Goal: Task Accomplishment & Management: Book appointment/travel/reservation

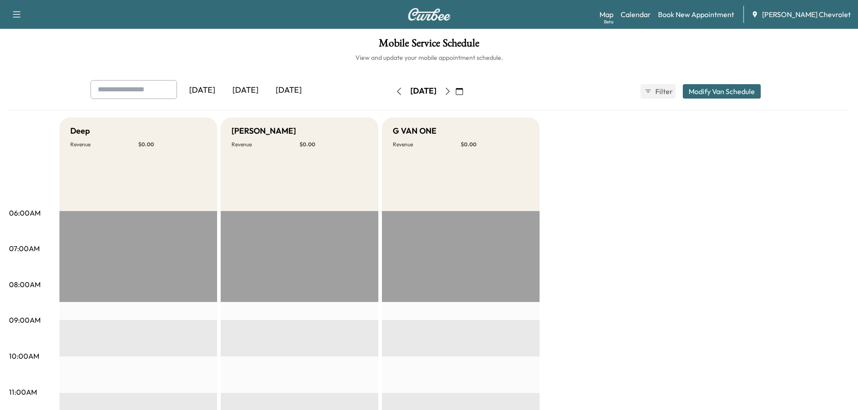
click at [451, 90] on icon "button" at bounding box center [447, 91] width 7 height 7
click at [467, 90] on button "button" at bounding box center [458, 91] width 15 height 14
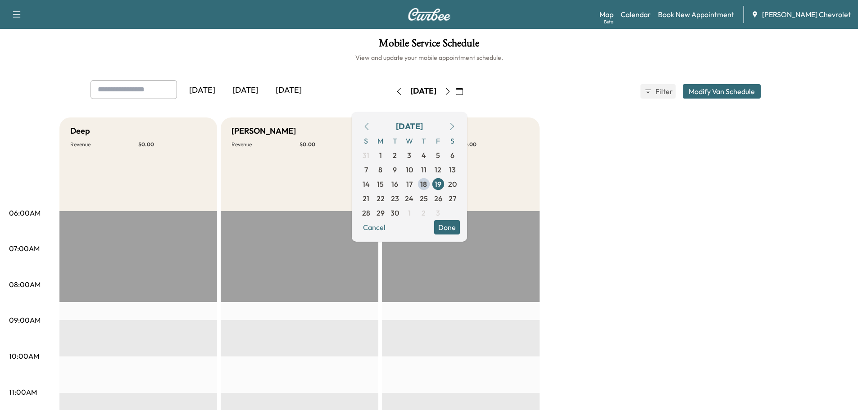
click at [467, 90] on button "button" at bounding box center [458, 91] width 15 height 14
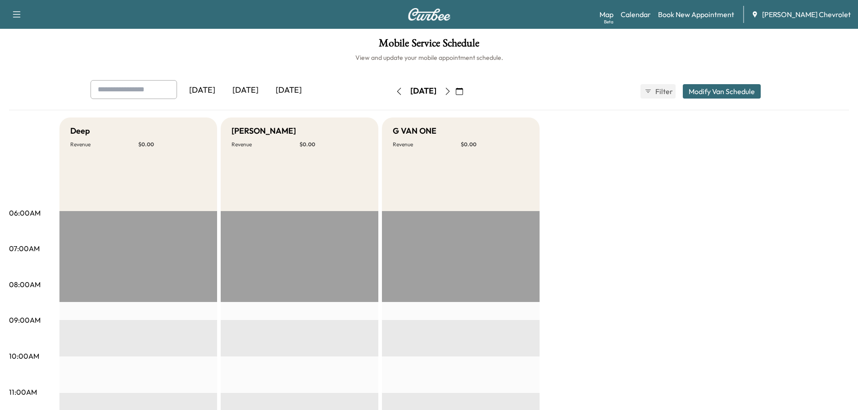
click at [451, 90] on icon "button" at bounding box center [447, 91] width 7 height 7
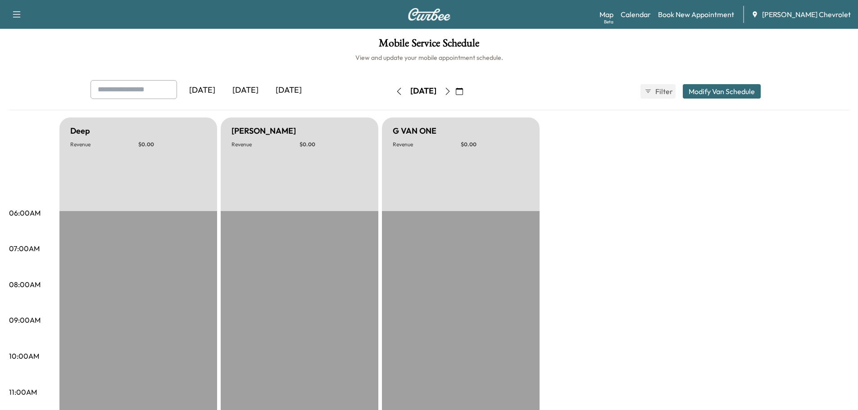
click at [451, 90] on icon "button" at bounding box center [447, 91] width 7 height 7
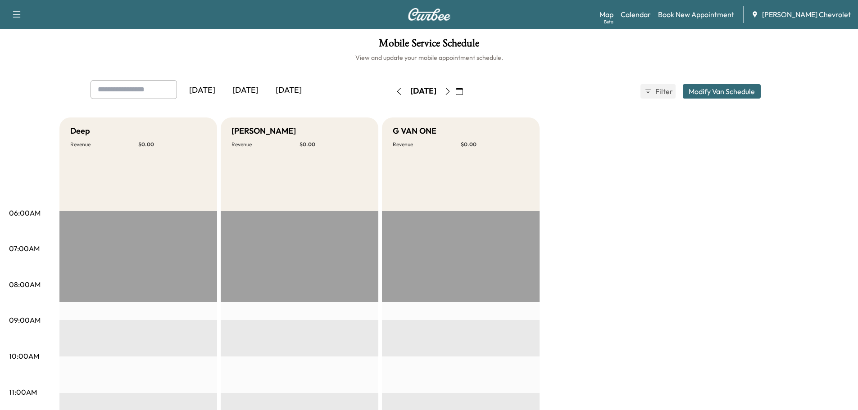
click at [451, 90] on icon "button" at bounding box center [447, 91] width 7 height 7
click at [455, 90] on button "button" at bounding box center [447, 91] width 15 height 14
click at [451, 90] on icon "button" at bounding box center [447, 91] width 7 height 7
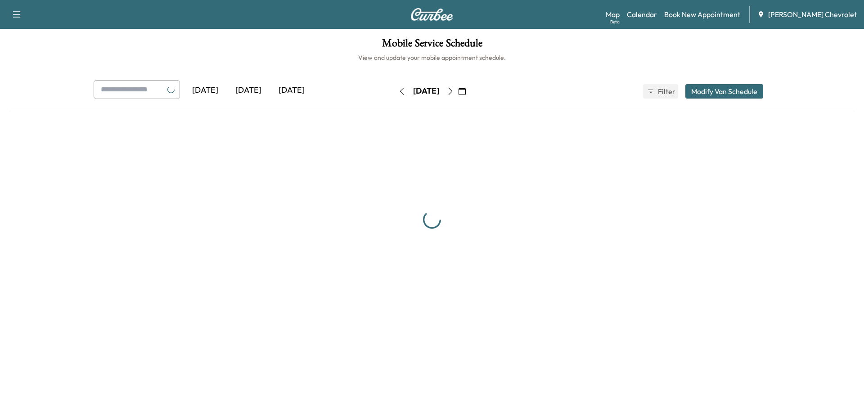
click at [458, 90] on button "button" at bounding box center [450, 91] width 15 height 14
click at [451, 90] on icon "button" at bounding box center [447, 91] width 7 height 7
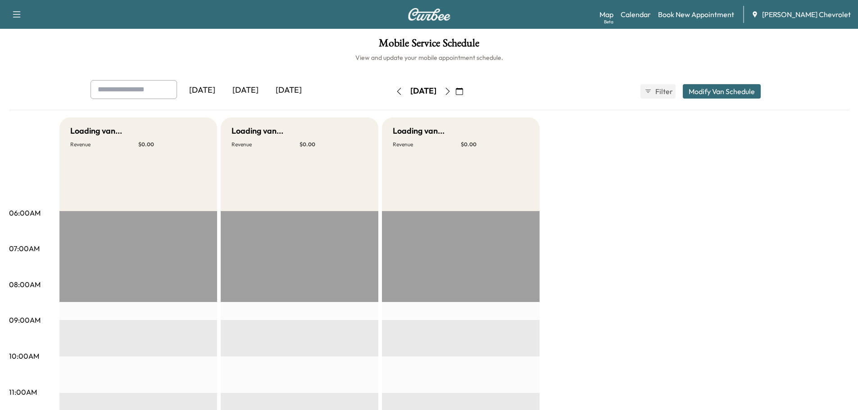
click at [451, 90] on icon "button" at bounding box center [447, 91] width 7 height 7
click at [449, 90] on icon "button" at bounding box center [447, 91] width 4 height 7
click at [467, 90] on button "button" at bounding box center [458, 91] width 15 height 14
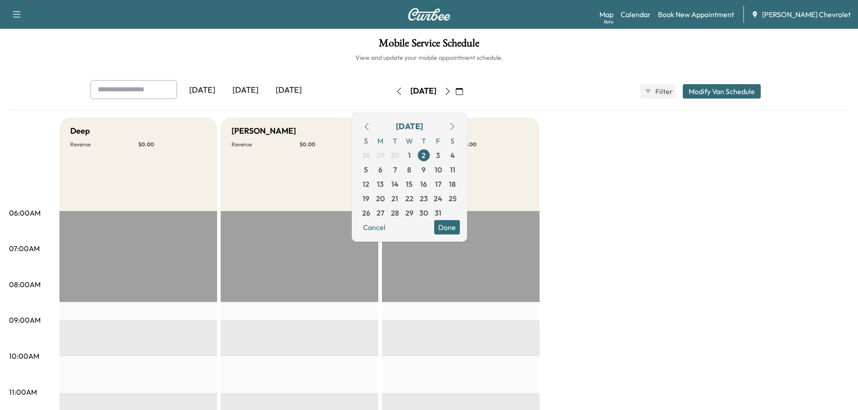
click at [467, 90] on button "button" at bounding box center [458, 91] width 15 height 14
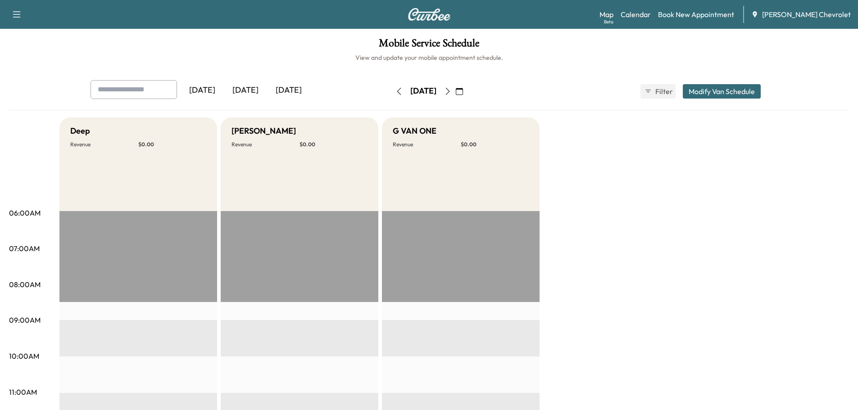
click at [451, 90] on icon "button" at bounding box center [447, 91] width 7 height 7
click at [467, 90] on button "button" at bounding box center [458, 91] width 15 height 14
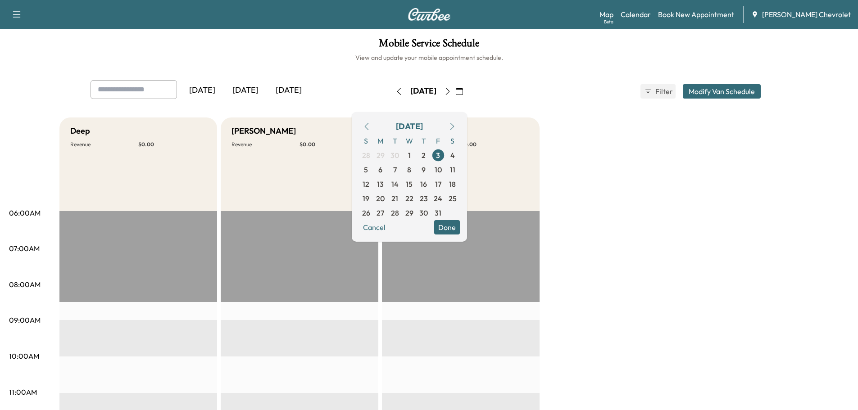
click at [451, 90] on icon "button" at bounding box center [447, 91] width 7 height 7
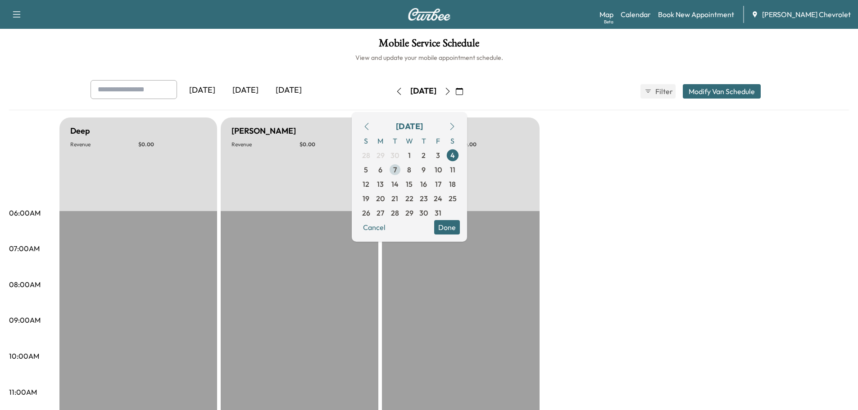
click at [397, 167] on span "7" at bounding box center [395, 169] width 4 height 11
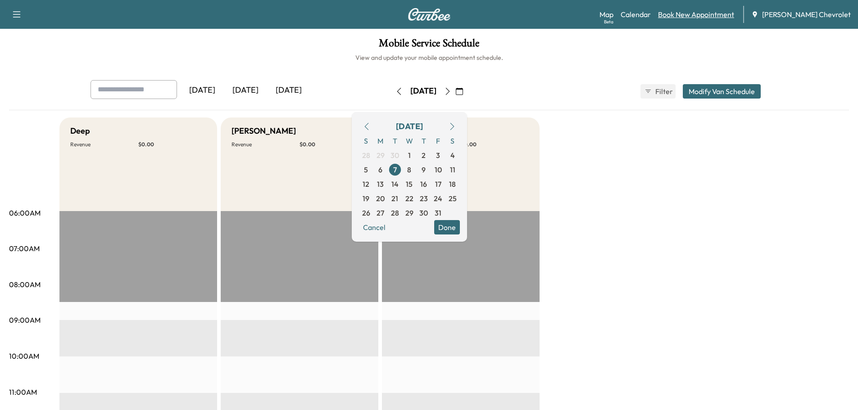
click at [696, 16] on link "Book New Appointment" at bounding box center [696, 14] width 76 height 11
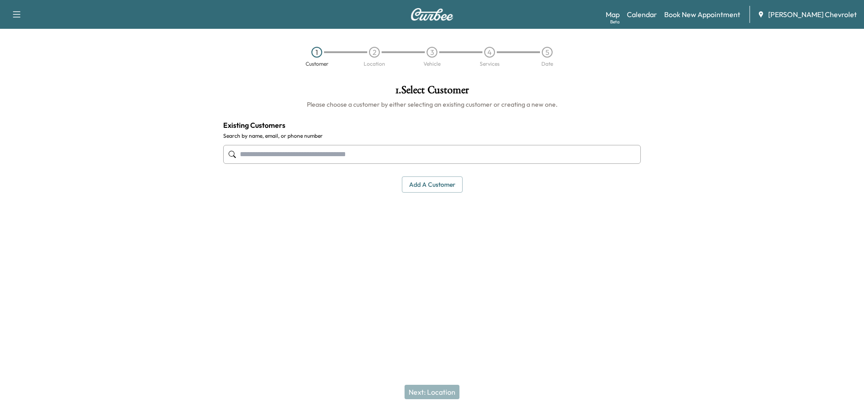
click at [258, 149] on input "text" at bounding box center [432, 154] width 418 height 19
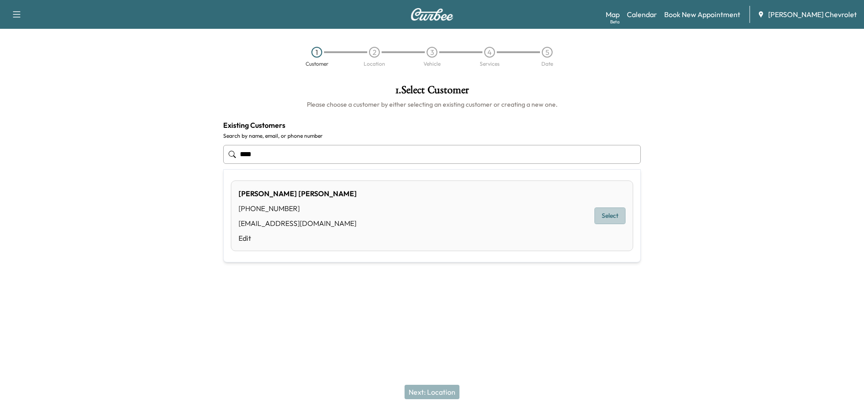
click at [602, 215] on button "Select" at bounding box center [610, 216] width 31 height 17
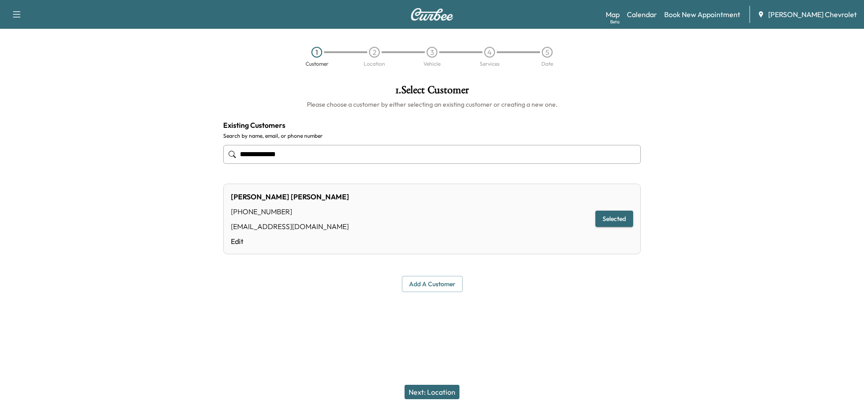
type input "**********"
click at [421, 394] on button "Next: Location" at bounding box center [432, 392] width 55 height 14
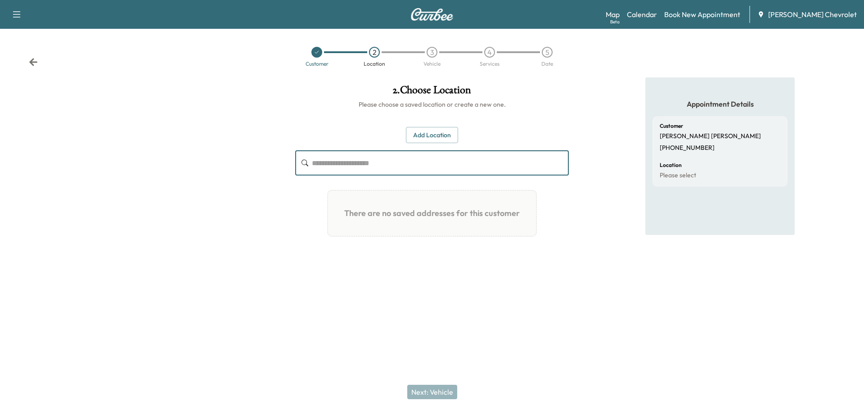
click at [322, 164] on input "text" at bounding box center [440, 162] width 257 height 25
click at [327, 167] on input "text" at bounding box center [440, 162] width 257 height 25
type input "**********"
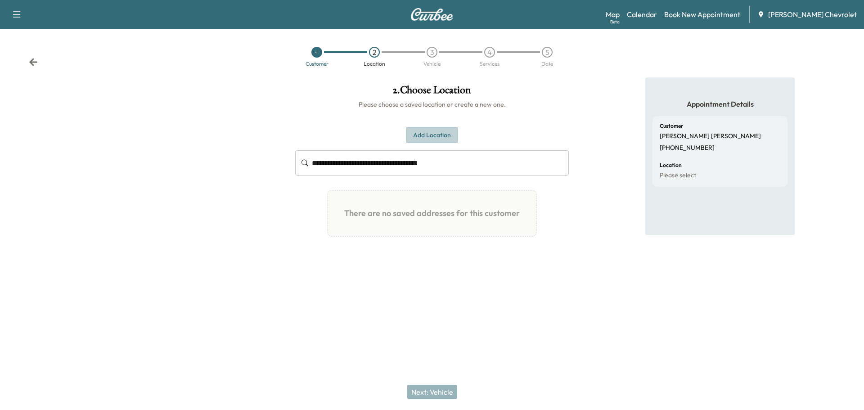
click at [429, 136] on button "Add Location" at bounding box center [432, 135] width 52 height 17
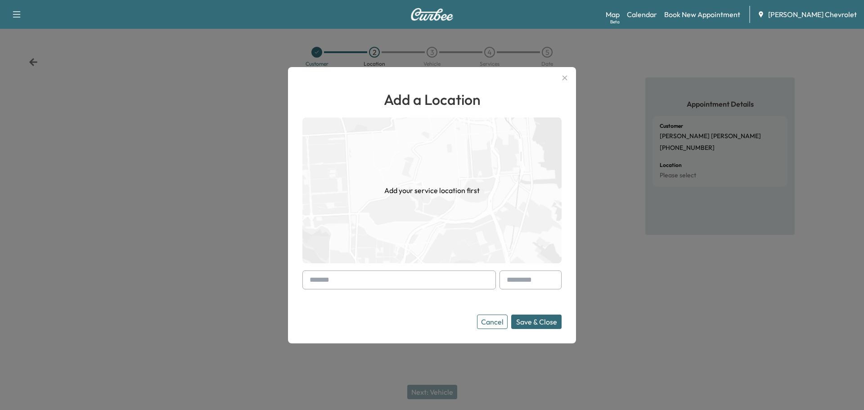
click at [354, 277] on input "text" at bounding box center [399, 280] width 194 height 19
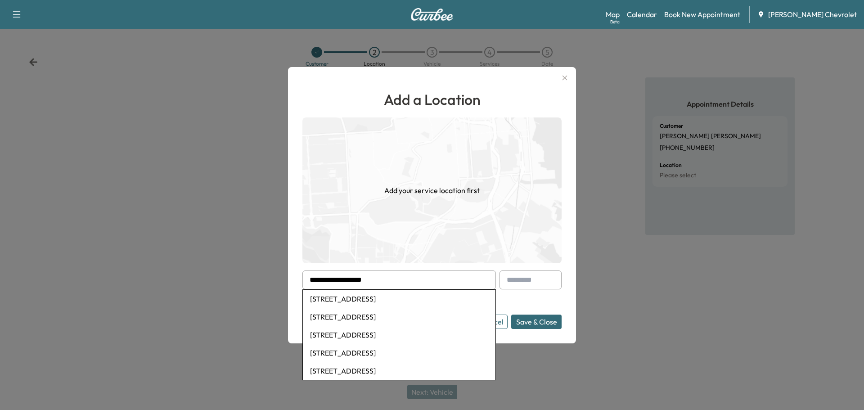
click at [372, 300] on li "[STREET_ADDRESS]" at bounding box center [399, 299] width 193 height 18
type input "**********"
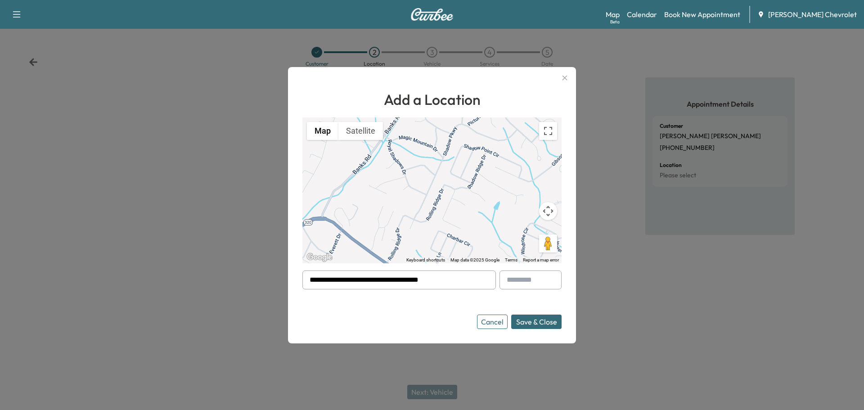
click at [521, 323] on button "Save & Close" at bounding box center [536, 322] width 50 height 14
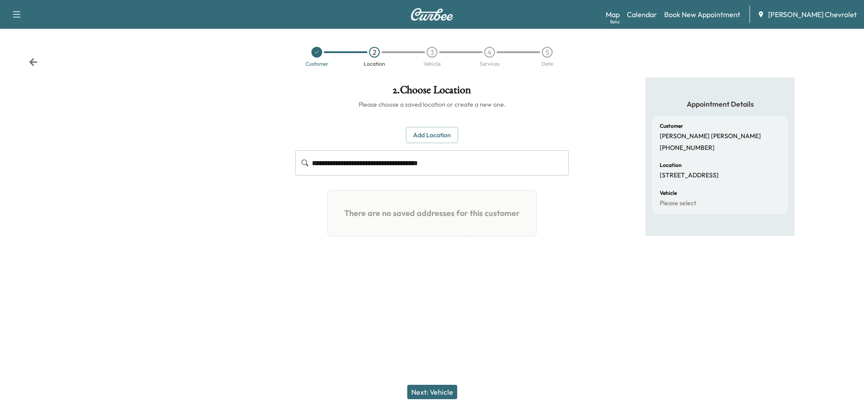
click at [426, 394] on button "Next: Vehicle" at bounding box center [432, 392] width 50 height 14
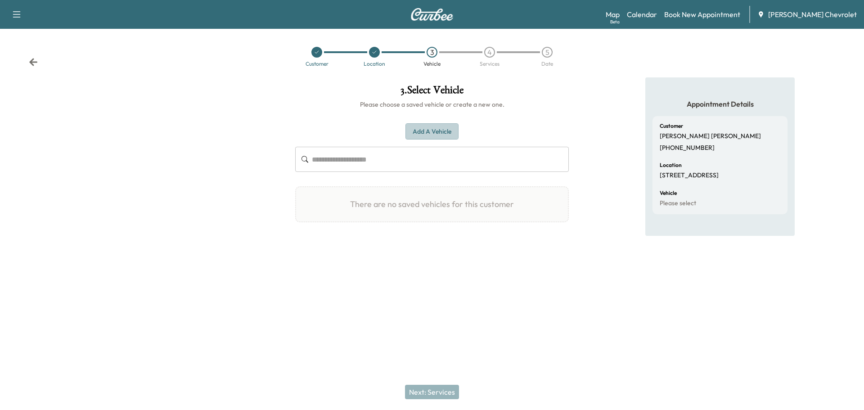
click at [424, 131] on button "Add a Vehicle" at bounding box center [432, 131] width 53 height 17
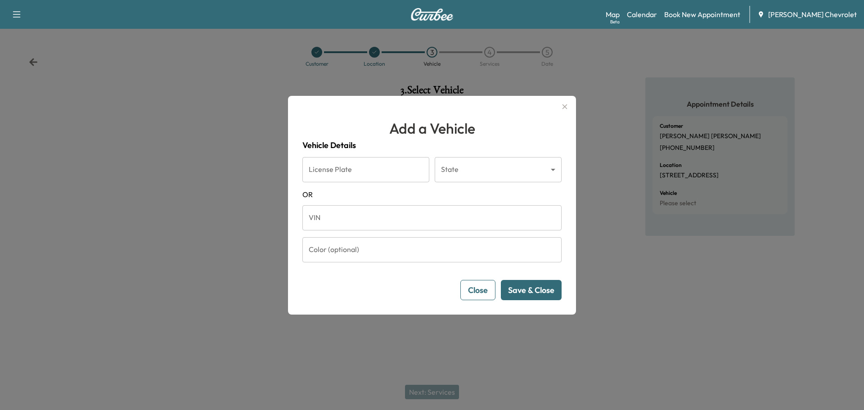
click at [312, 218] on input "VIN" at bounding box center [431, 217] width 259 height 25
paste input "**********"
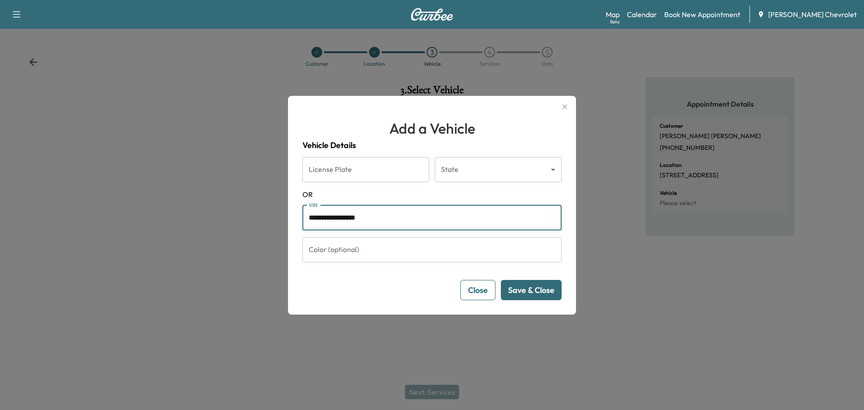
type input "**********"
click at [519, 289] on button "Save & Close" at bounding box center [531, 290] width 61 height 20
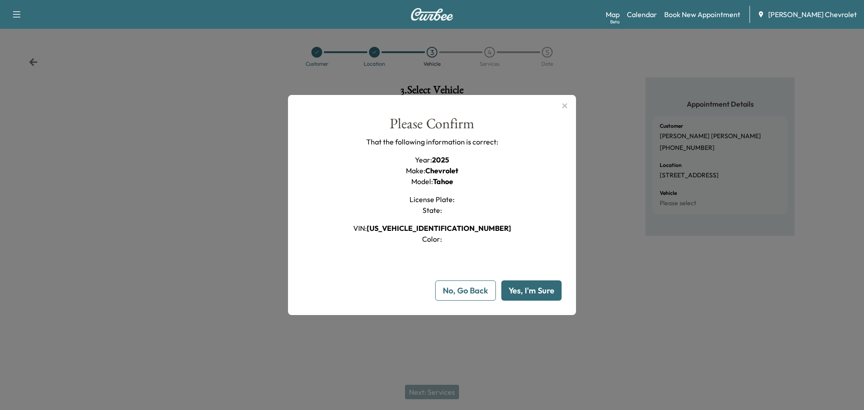
click at [521, 289] on button "Yes, I'm Sure" at bounding box center [531, 290] width 60 height 20
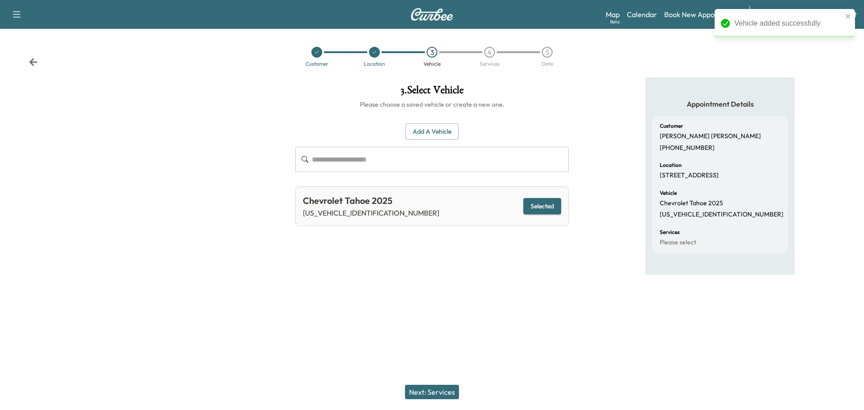
click at [426, 394] on button "Next: Services" at bounding box center [432, 392] width 54 height 14
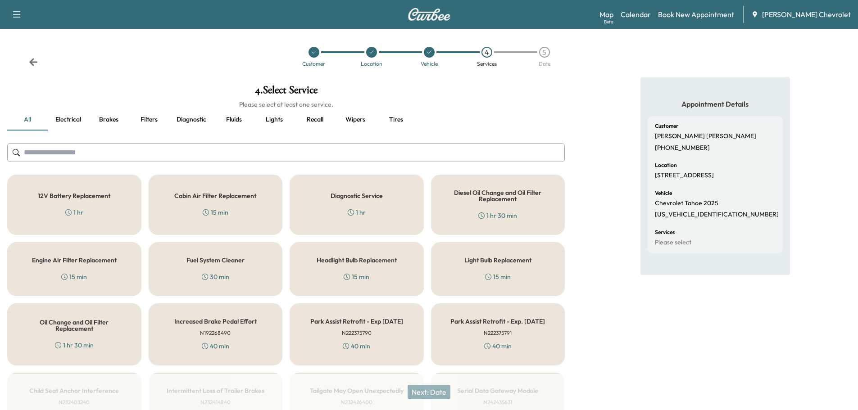
scroll to position [45, 0]
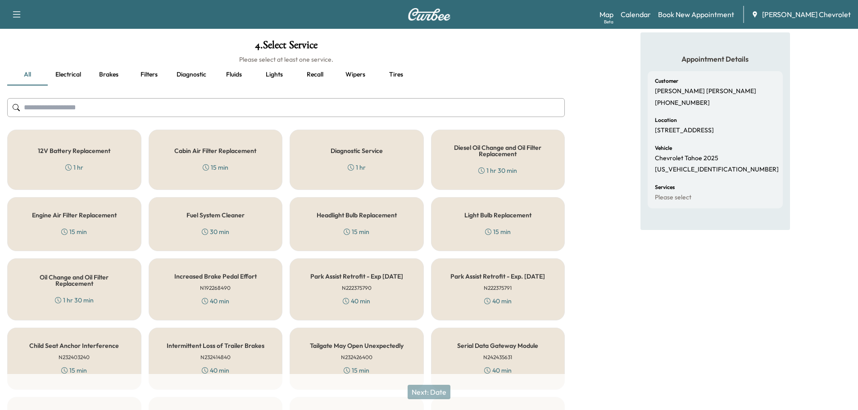
click at [97, 284] on h5 "Oil Change and Oil Filter Replacement" at bounding box center [74, 280] width 104 height 13
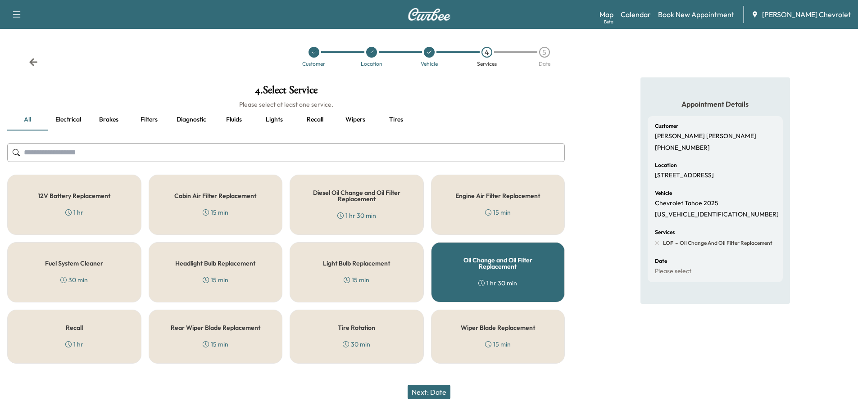
scroll to position [0, 0]
click at [442, 394] on button "Next: Date" at bounding box center [432, 392] width 43 height 14
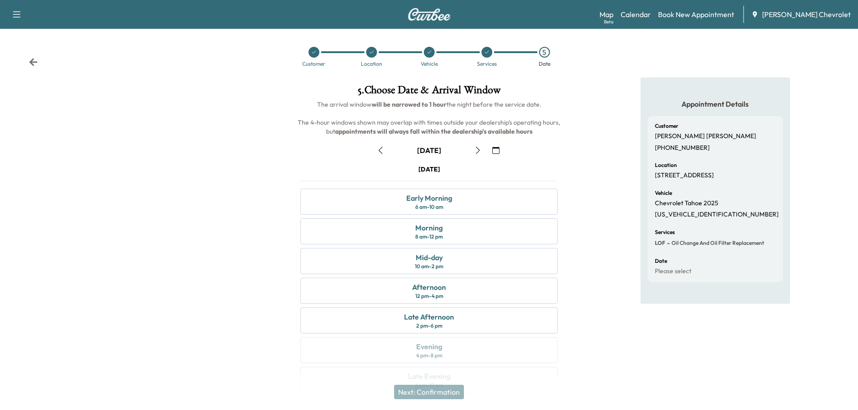
click at [479, 150] on icon "button" at bounding box center [477, 150] width 4 height 7
click at [478, 149] on icon "button" at bounding box center [477, 150] width 7 height 7
click at [477, 149] on icon "button" at bounding box center [477, 150] width 7 height 7
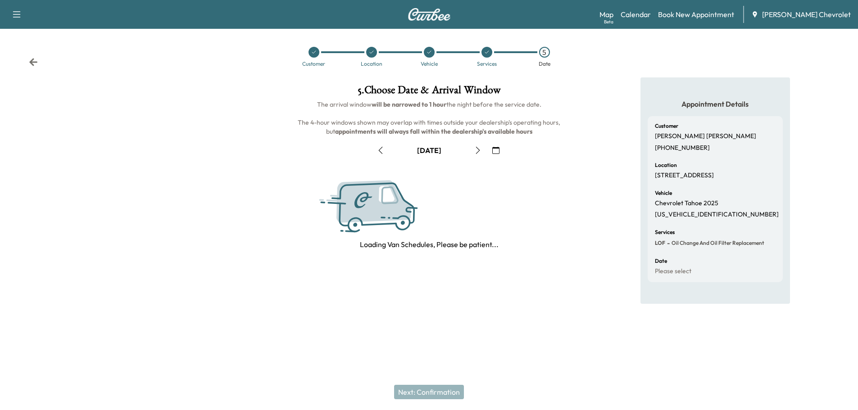
click at [477, 149] on icon "button" at bounding box center [477, 150] width 7 height 7
click at [477, 149] on icon "button" at bounding box center [480, 150] width 7 height 7
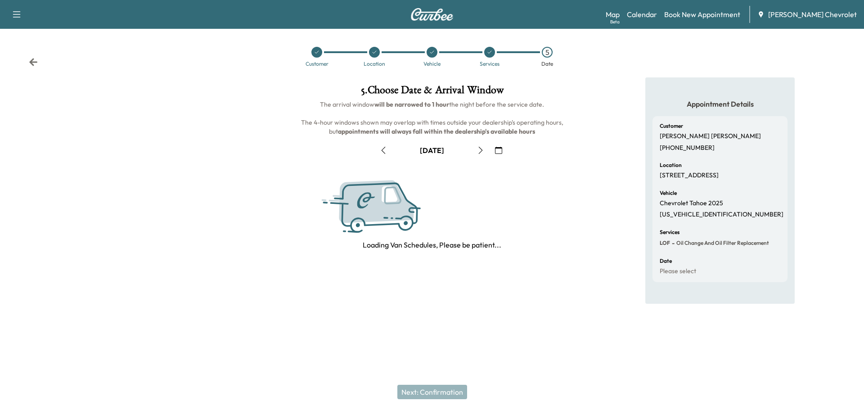
click at [477, 149] on icon "button" at bounding box center [480, 150] width 7 height 7
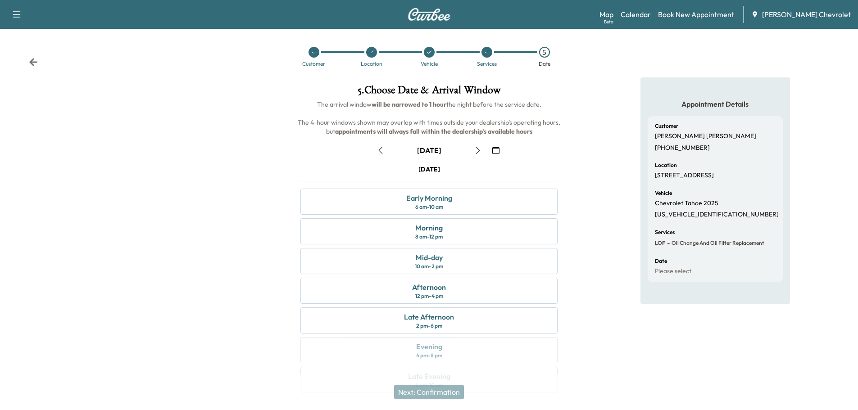
click at [477, 149] on icon "button" at bounding box center [477, 150] width 7 height 7
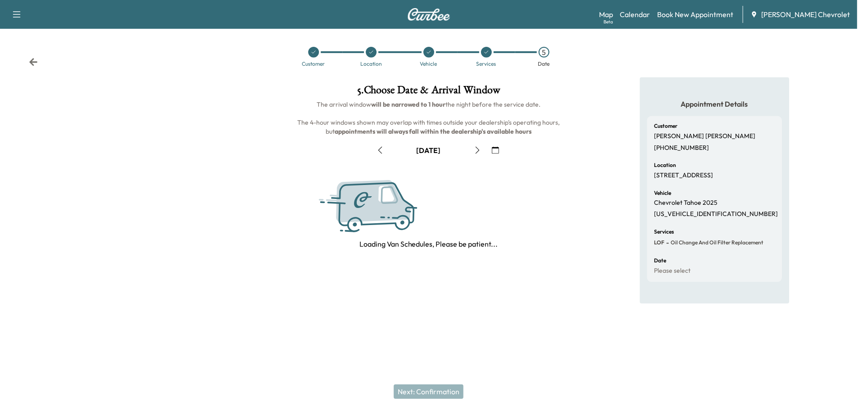
click at [477, 149] on icon "button" at bounding box center [477, 150] width 7 height 7
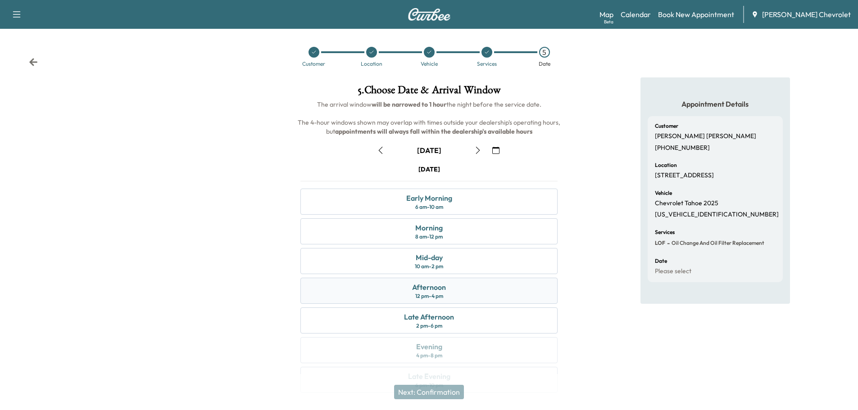
click at [405, 290] on div "Afternoon 12 pm - 4 pm" at bounding box center [428, 291] width 257 height 26
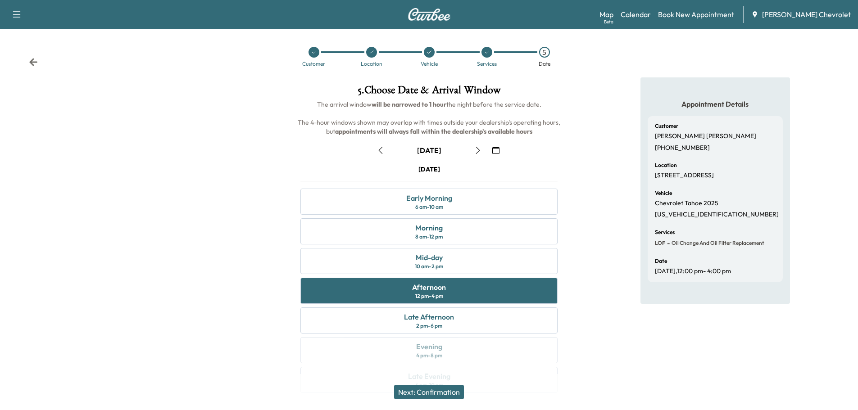
click at [430, 391] on button "Next: Confirmation" at bounding box center [429, 392] width 70 height 14
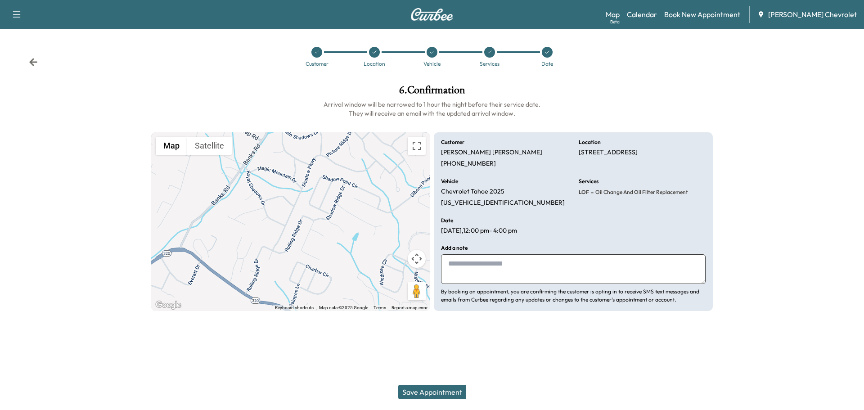
click at [432, 390] on button "Save Appointment" at bounding box center [432, 392] width 68 height 14
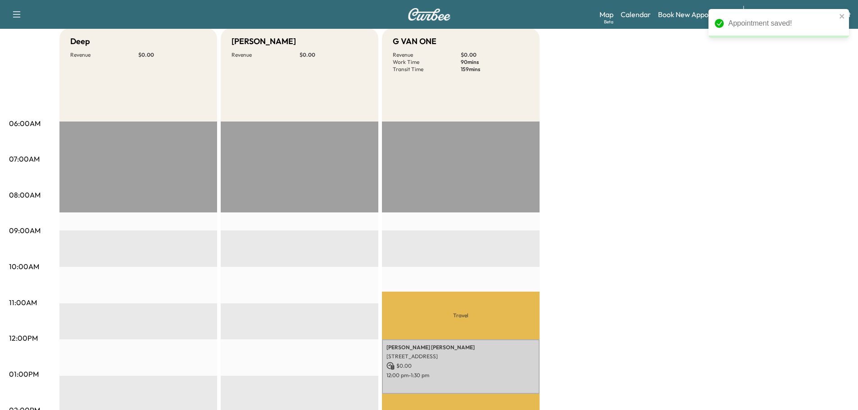
scroll to position [90, 0]
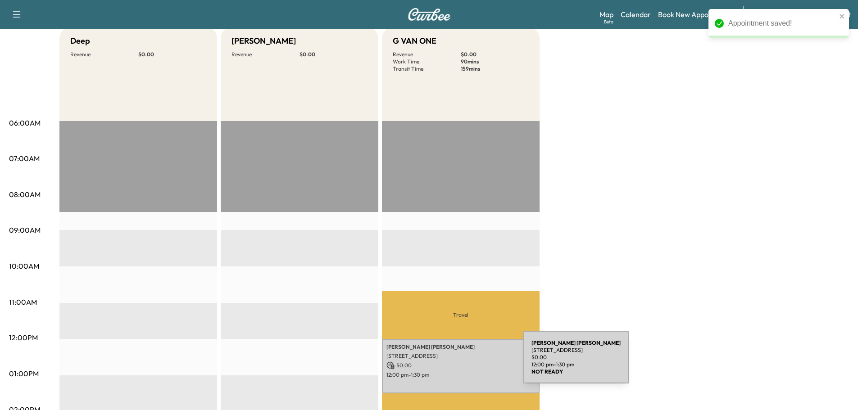
click at [456, 363] on p "$ 0.00" at bounding box center [460, 365] width 149 height 8
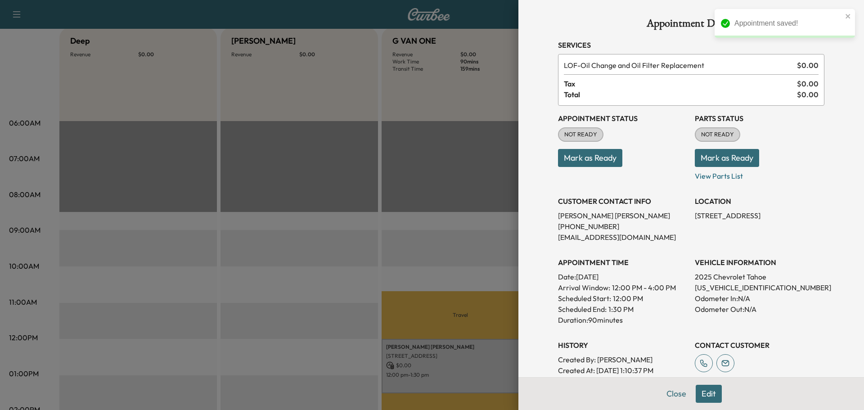
click at [579, 152] on button "Mark as Ready" at bounding box center [590, 158] width 64 height 18
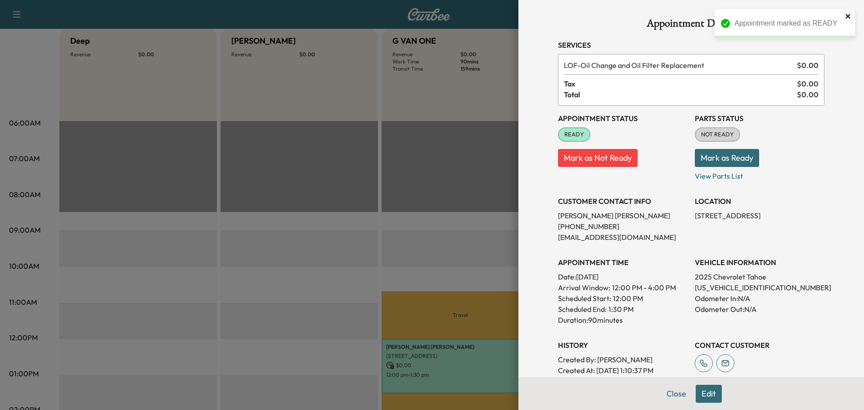
click at [845, 18] on icon "close" at bounding box center [848, 16] width 6 height 7
click at [668, 394] on button "Close" at bounding box center [677, 394] width 32 height 18
